Goal: Answer question/provide support

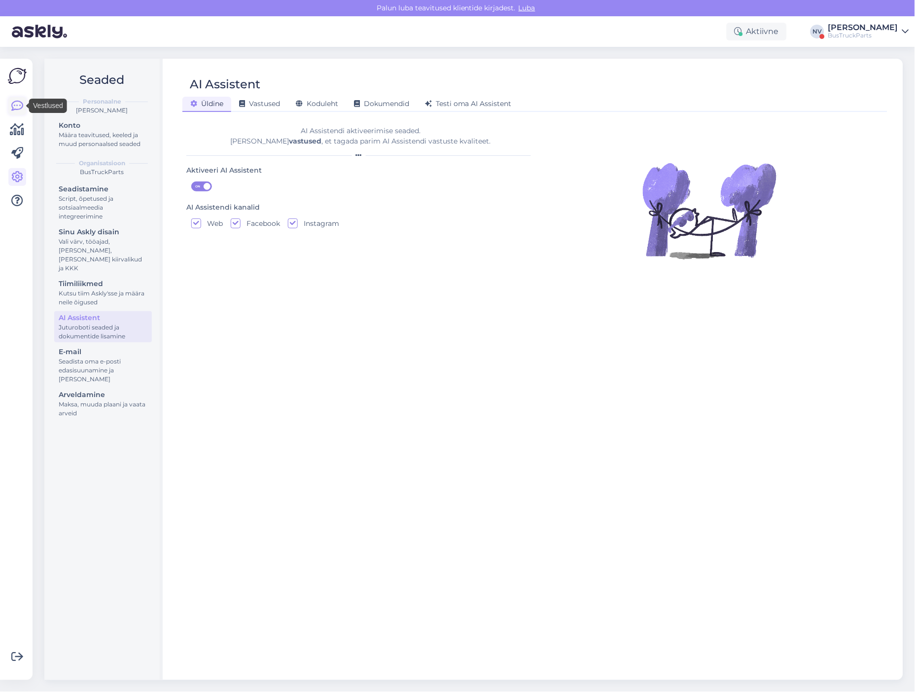
click at [11, 105] on icon at bounding box center [17, 106] width 12 height 12
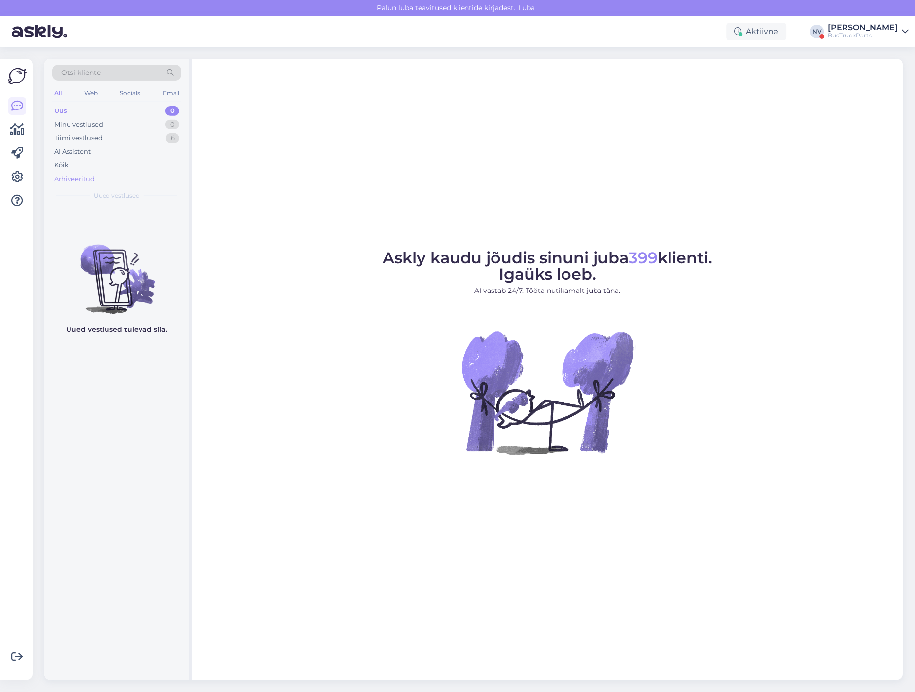
click at [78, 176] on div "Arhiveeritud" at bounding box center [74, 179] width 40 height 10
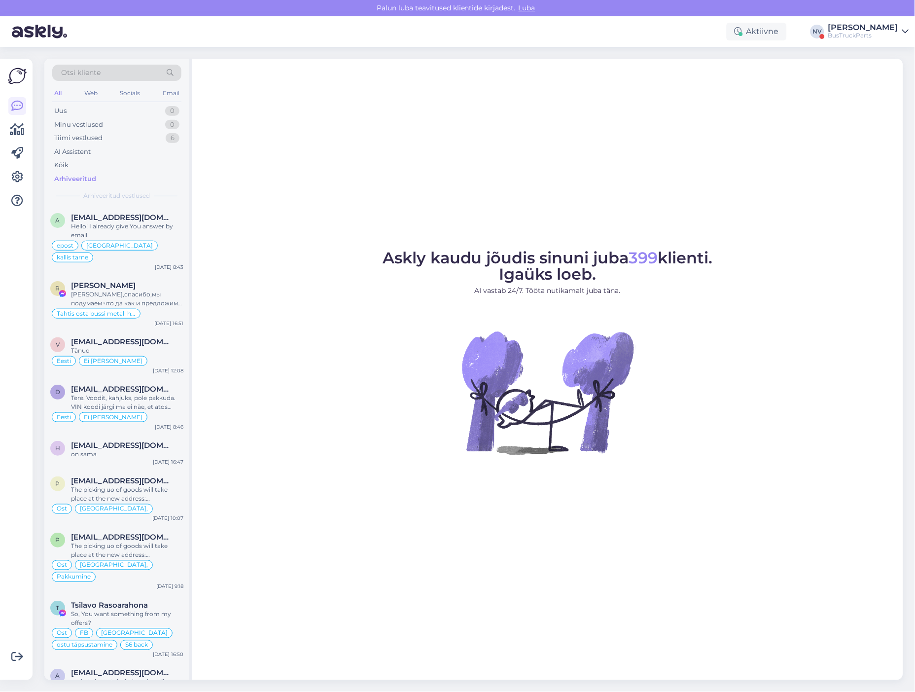
click at [111, 72] on div "Otsi kliente" at bounding box center [116, 73] width 129 height 16
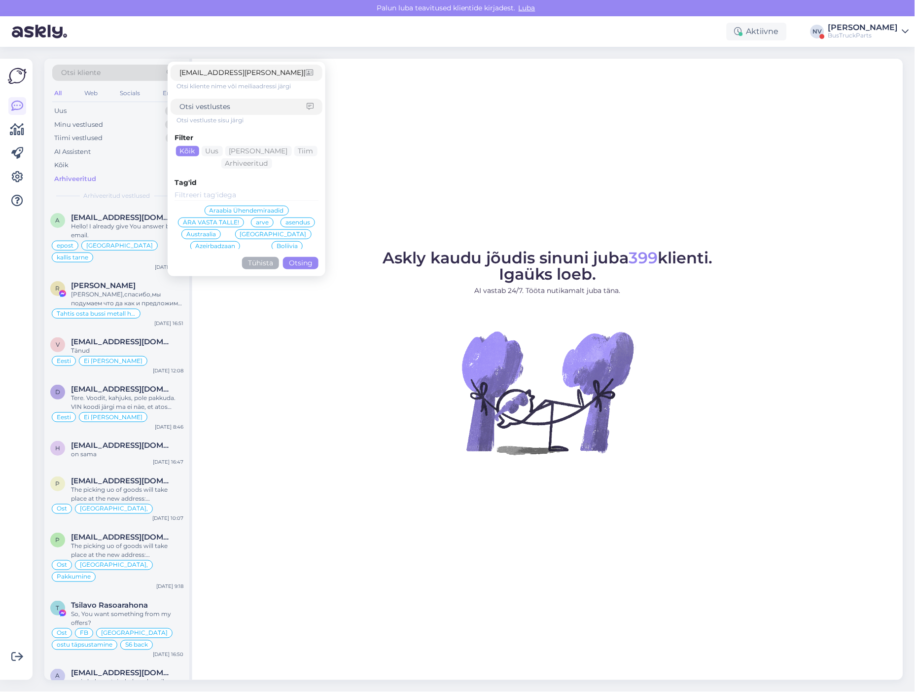
type input "[EMAIL_ADDRESS][PERSON_NAME][DOMAIN_NAME]"
click at [300, 260] on button "Otsing" at bounding box center [301, 263] width 36 height 12
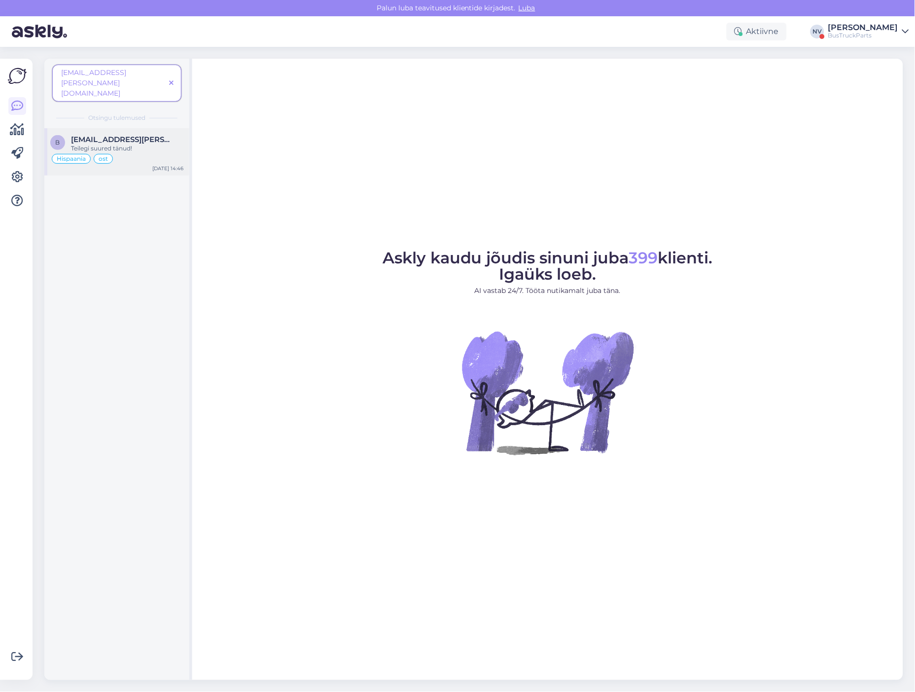
click at [152, 144] on div "Teilegi suured tänud!" at bounding box center [127, 148] width 112 height 9
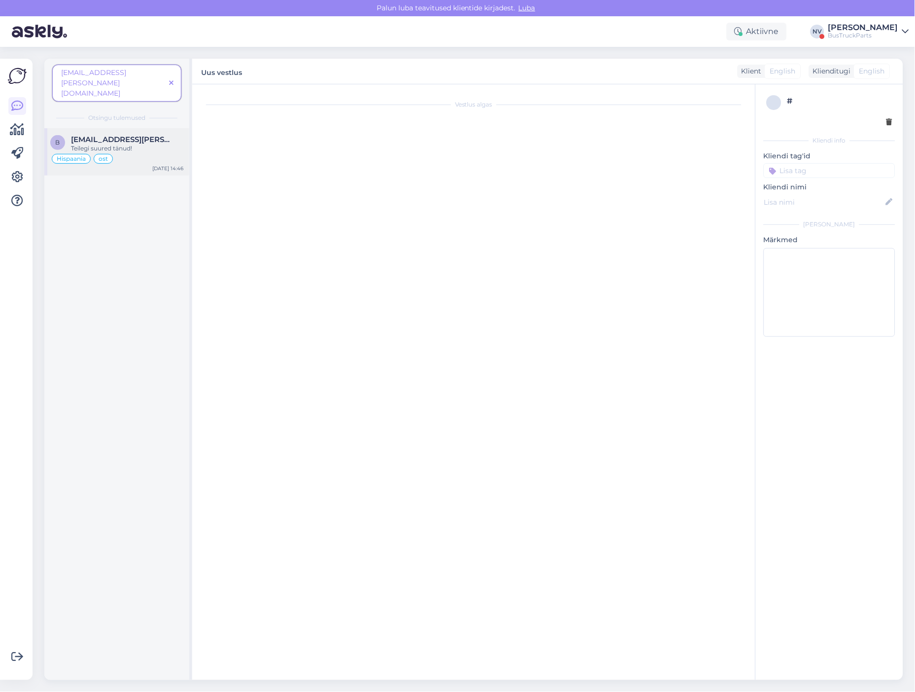
type textarea "215037 pakkumine ostis TRANSPORTA SL"
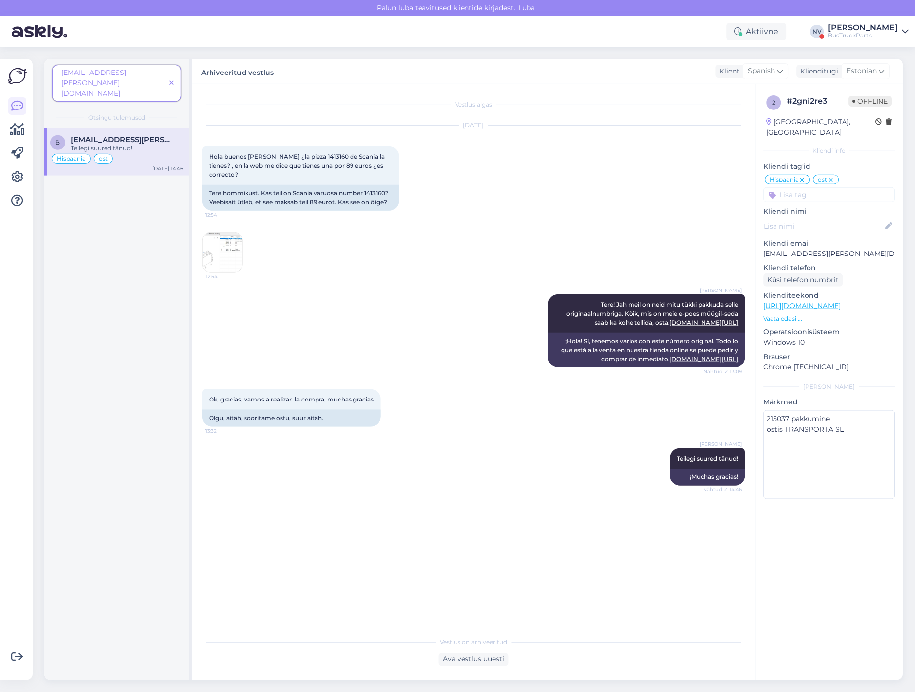
click at [833, 176] on icon at bounding box center [832, 180] width 6 height 8
click at [217, 245] on img at bounding box center [222, 252] width 39 height 39
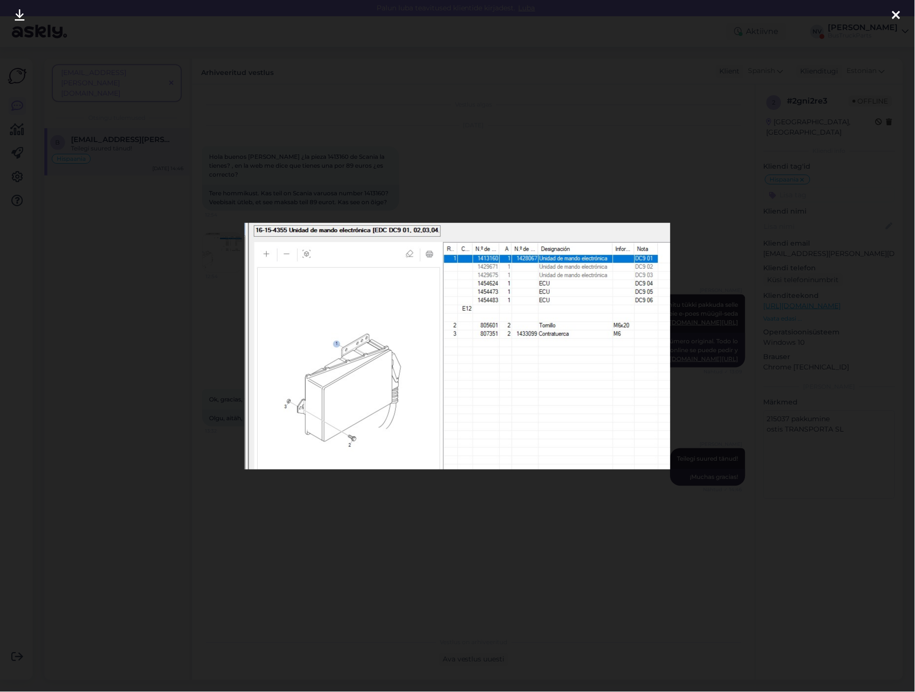
click at [896, 14] on icon at bounding box center [897, 15] width 8 height 13
